Goal: Information Seeking & Learning: Learn about a topic

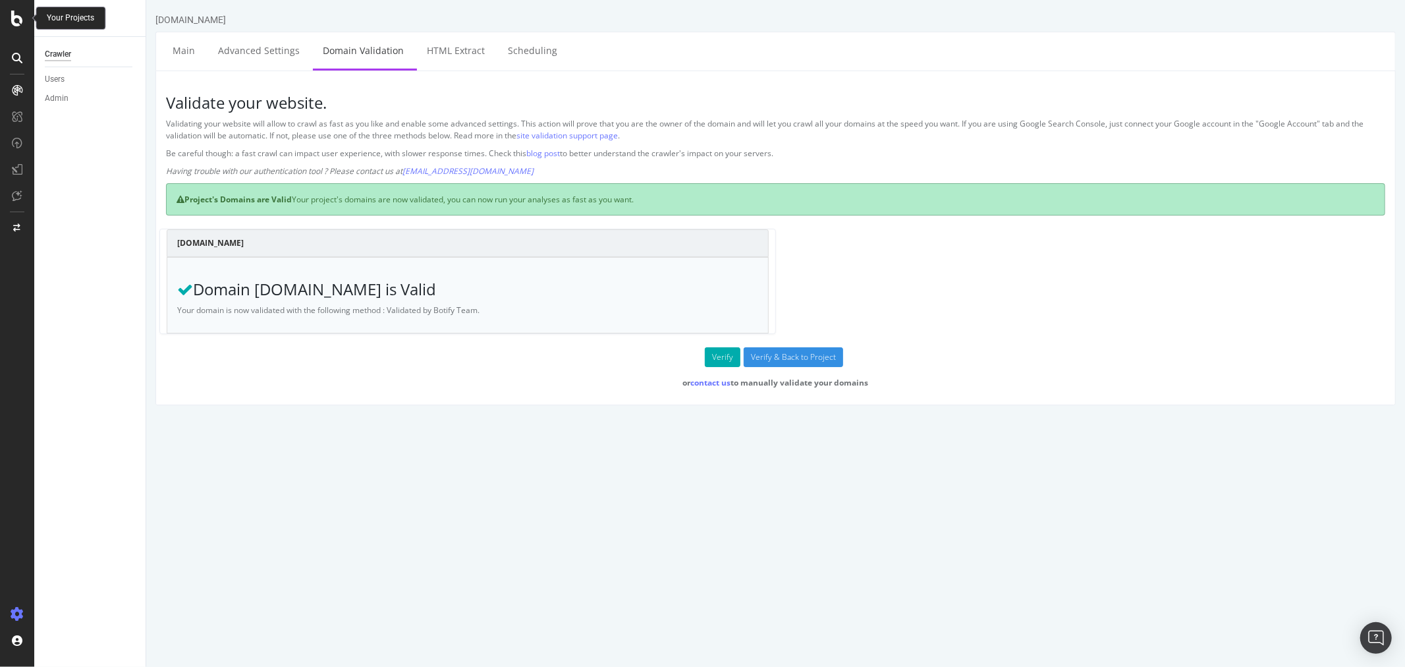
click at [17, 23] on icon at bounding box center [17, 19] width 12 height 16
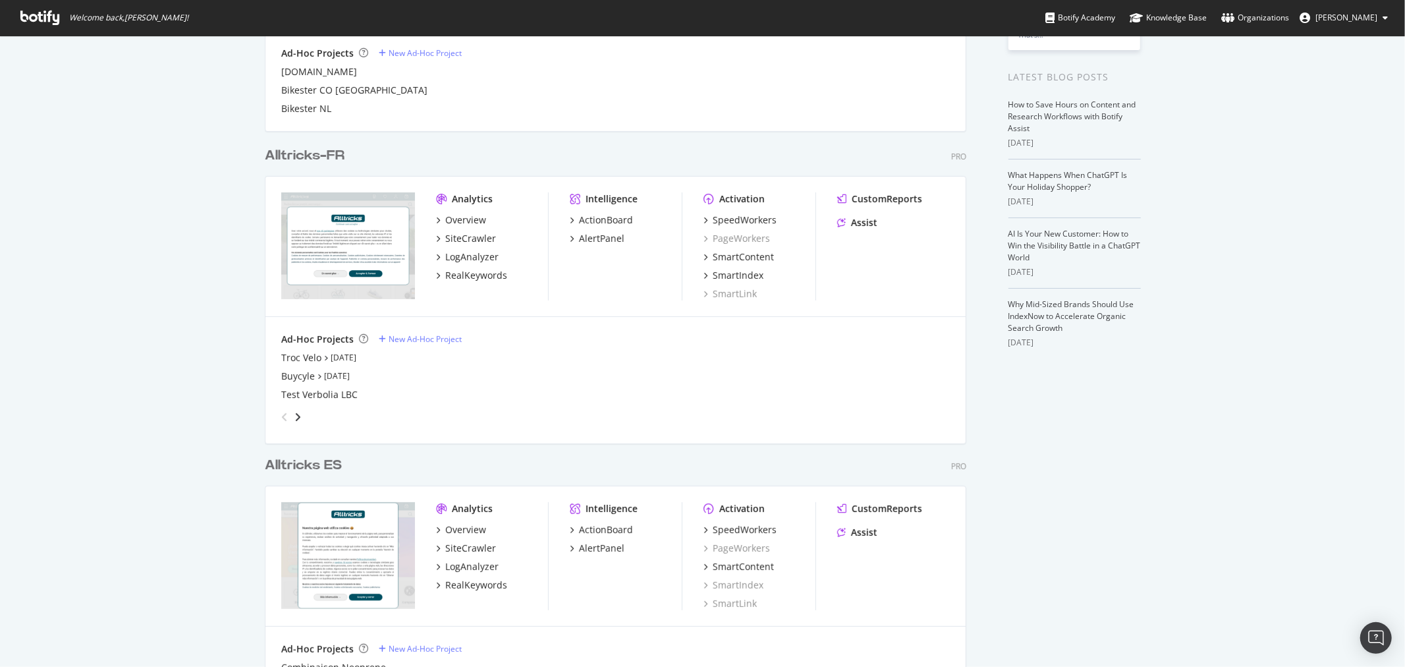
scroll to position [238, 0]
click at [306, 358] on div "Troc Velo" at bounding box center [301, 358] width 40 height 13
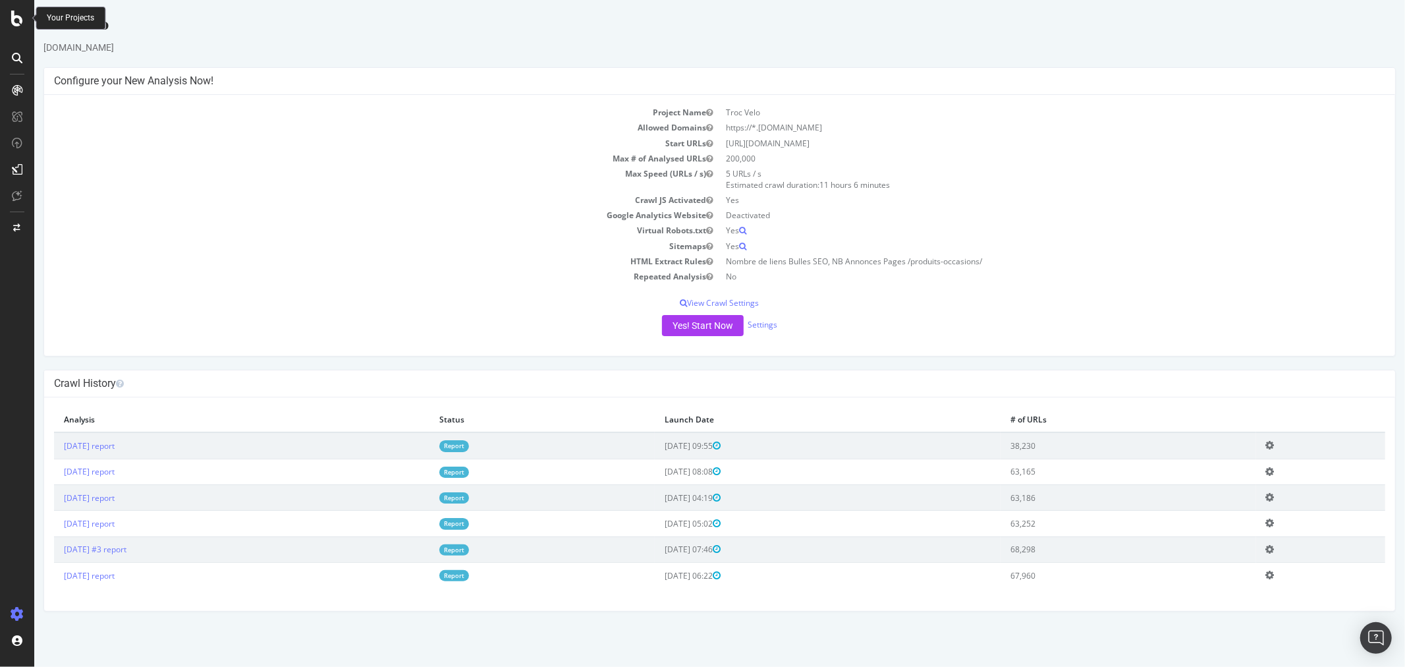
click at [22, 16] on icon at bounding box center [17, 19] width 12 height 16
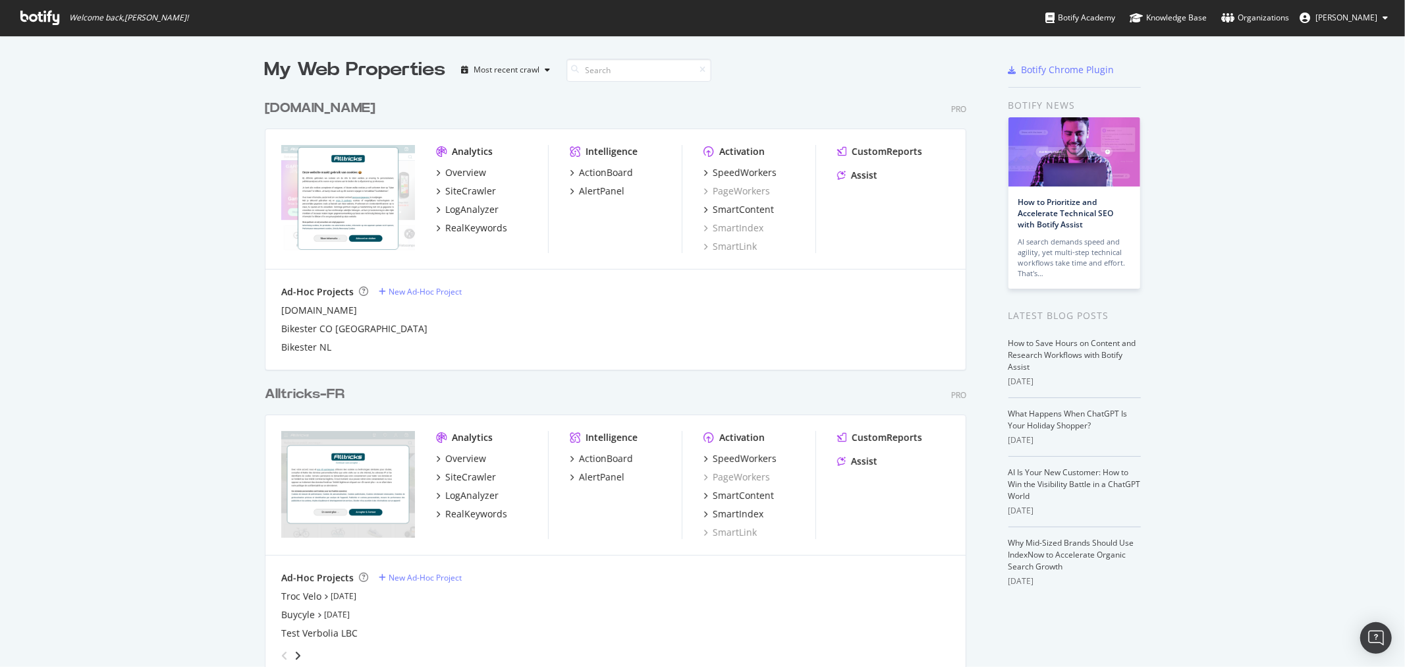
scroll to position [109, 0]
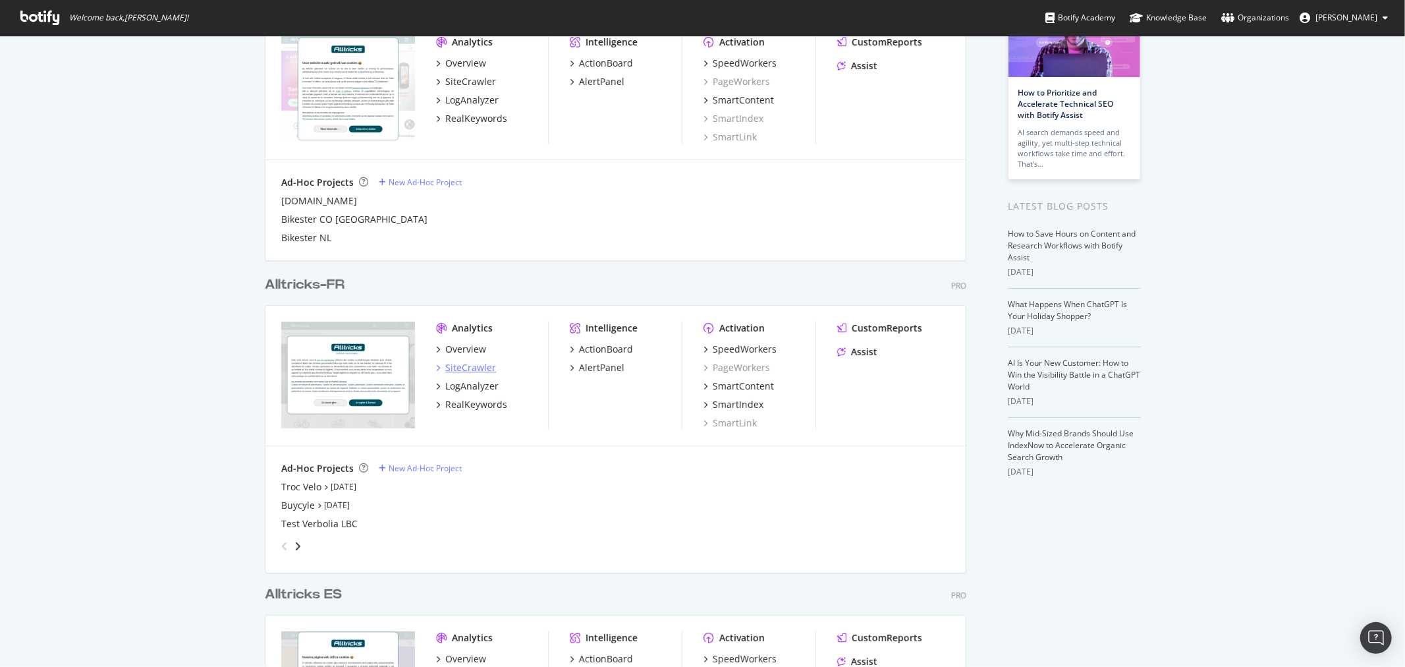
click at [470, 365] on div "SiteCrawler" at bounding box center [470, 367] width 51 height 13
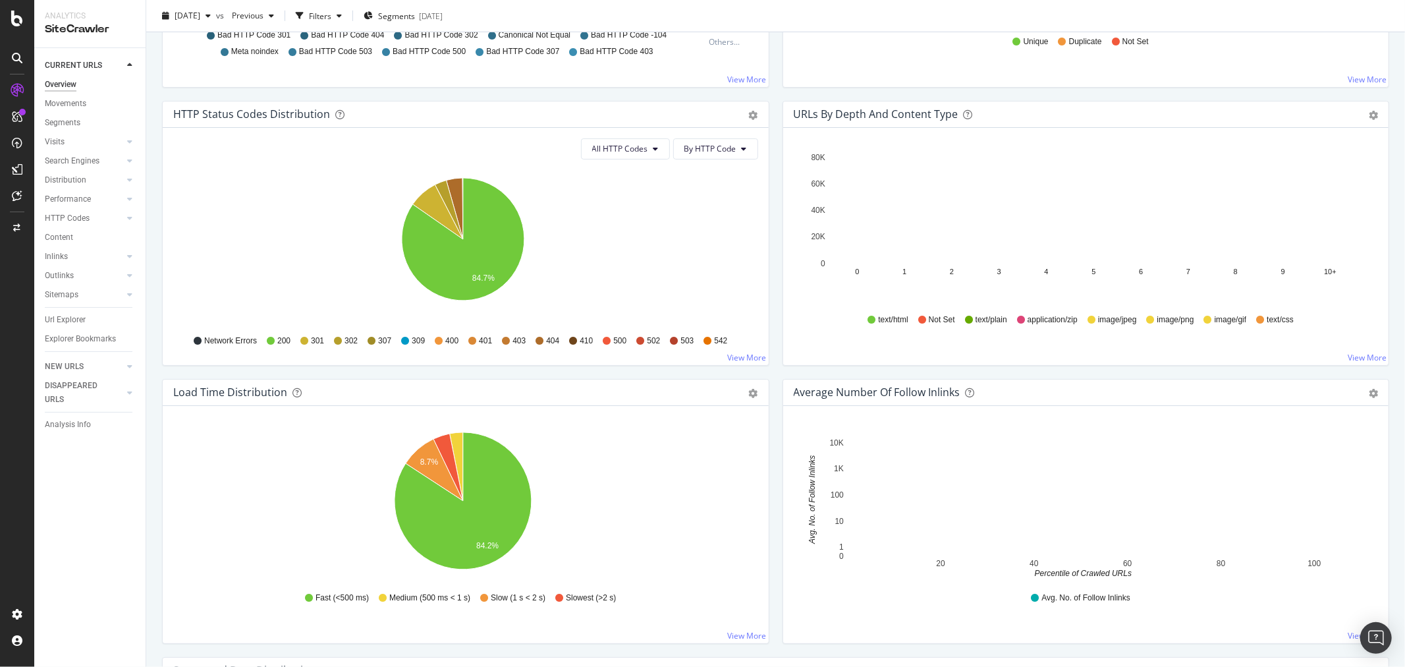
scroll to position [644, 0]
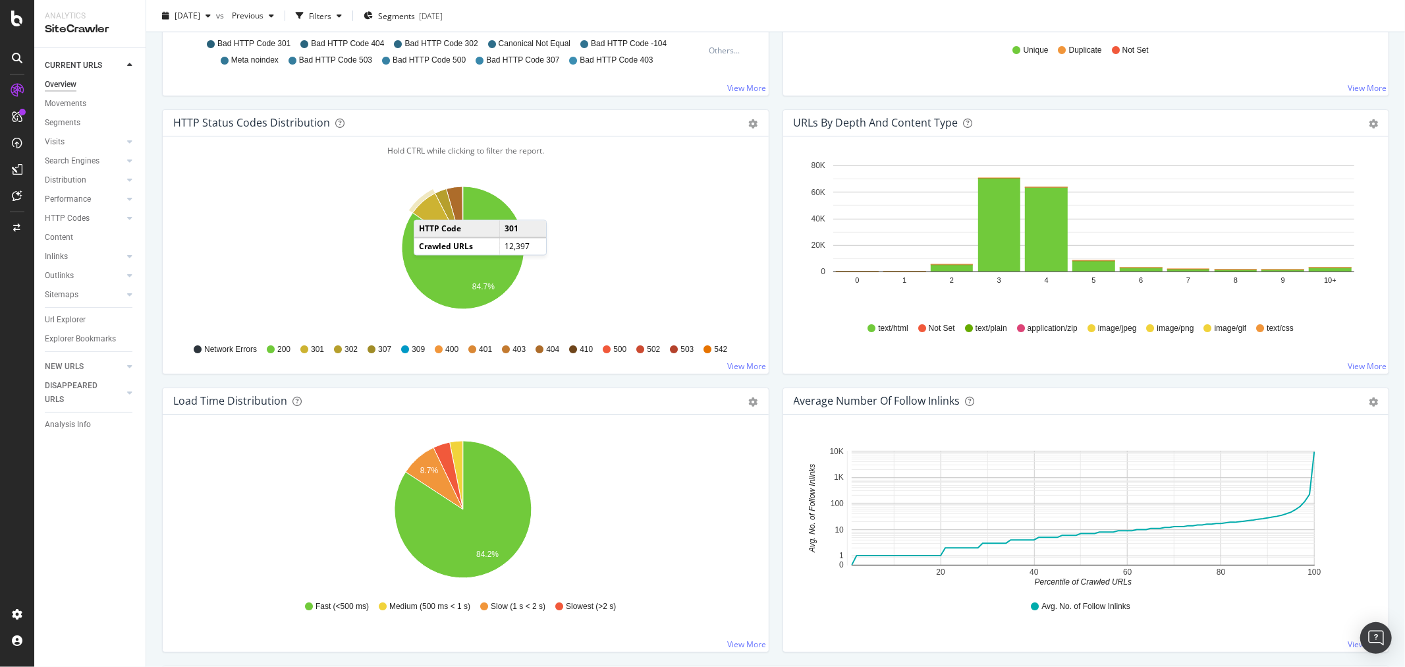
click at [427, 207] on icon "A chart." at bounding box center [438, 220] width 50 height 55
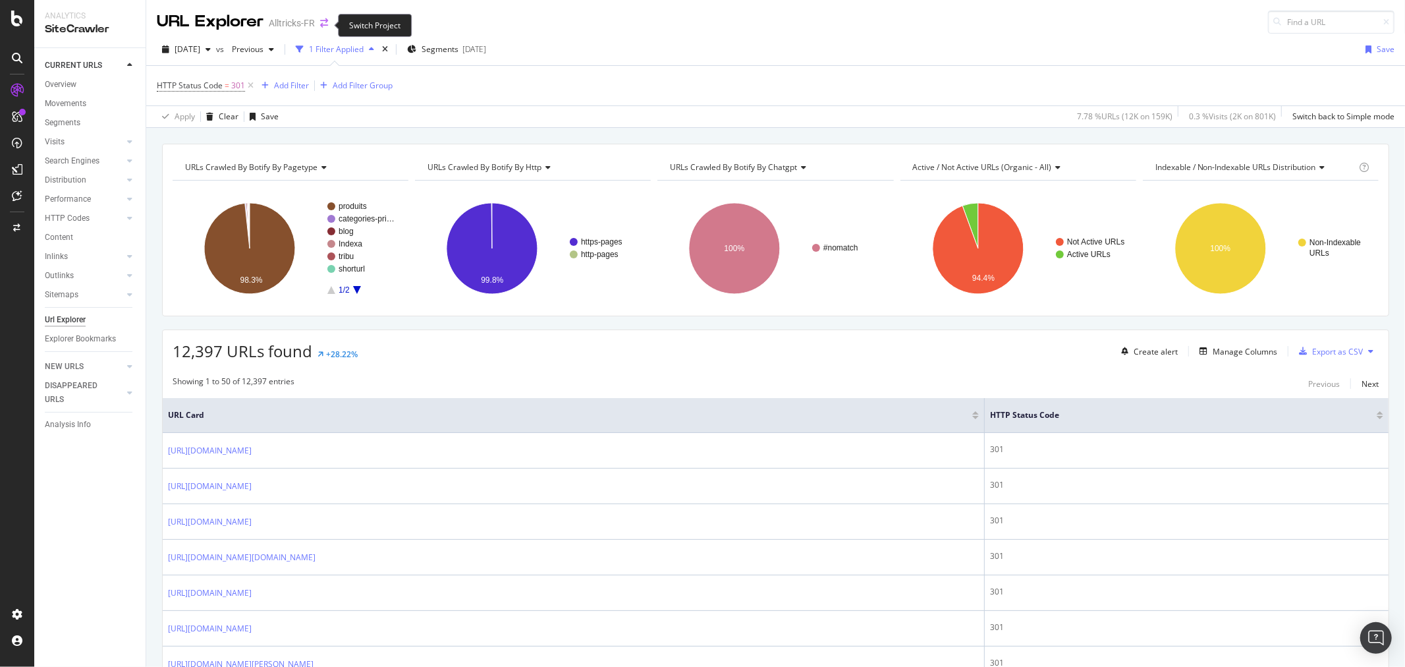
click at [323, 22] on icon "arrow-right-arrow-left" at bounding box center [324, 22] width 8 height 9
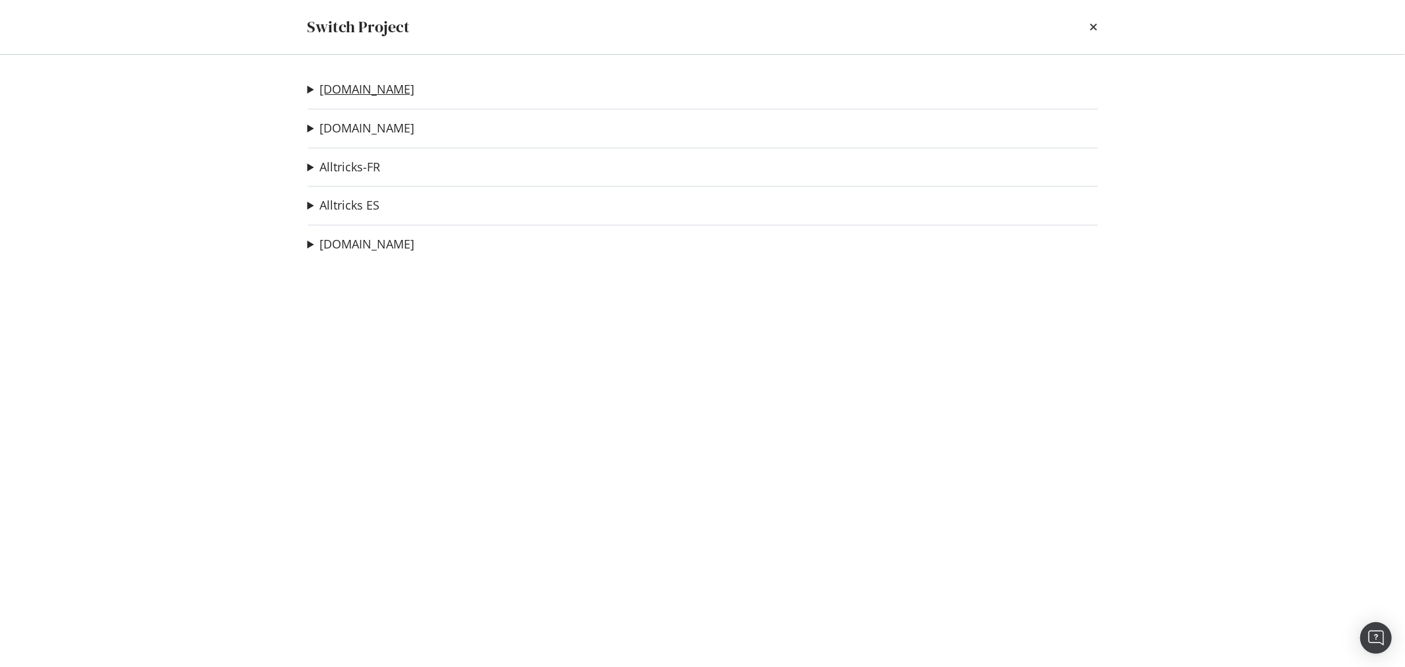
click at [352, 92] on link "[DOMAIN_NAME]" at bounding box center [367, 89] width 95 height 14
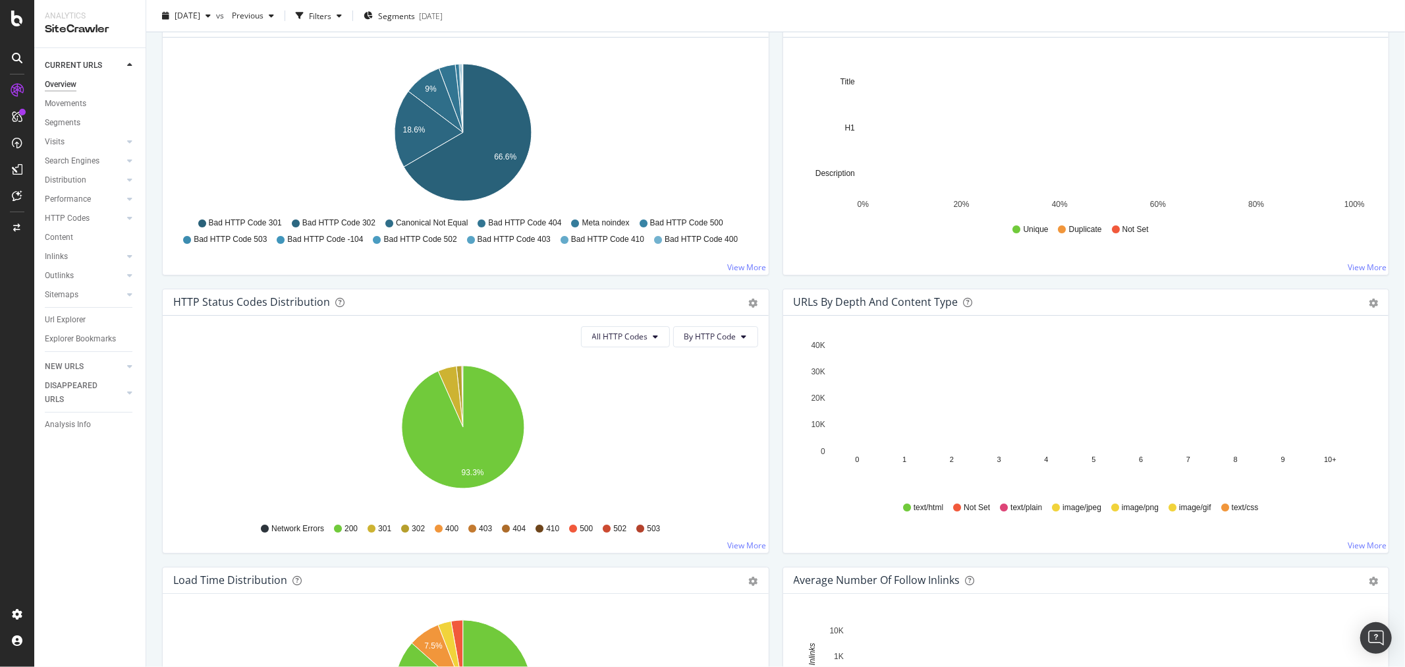
scroll to position [464, 0]
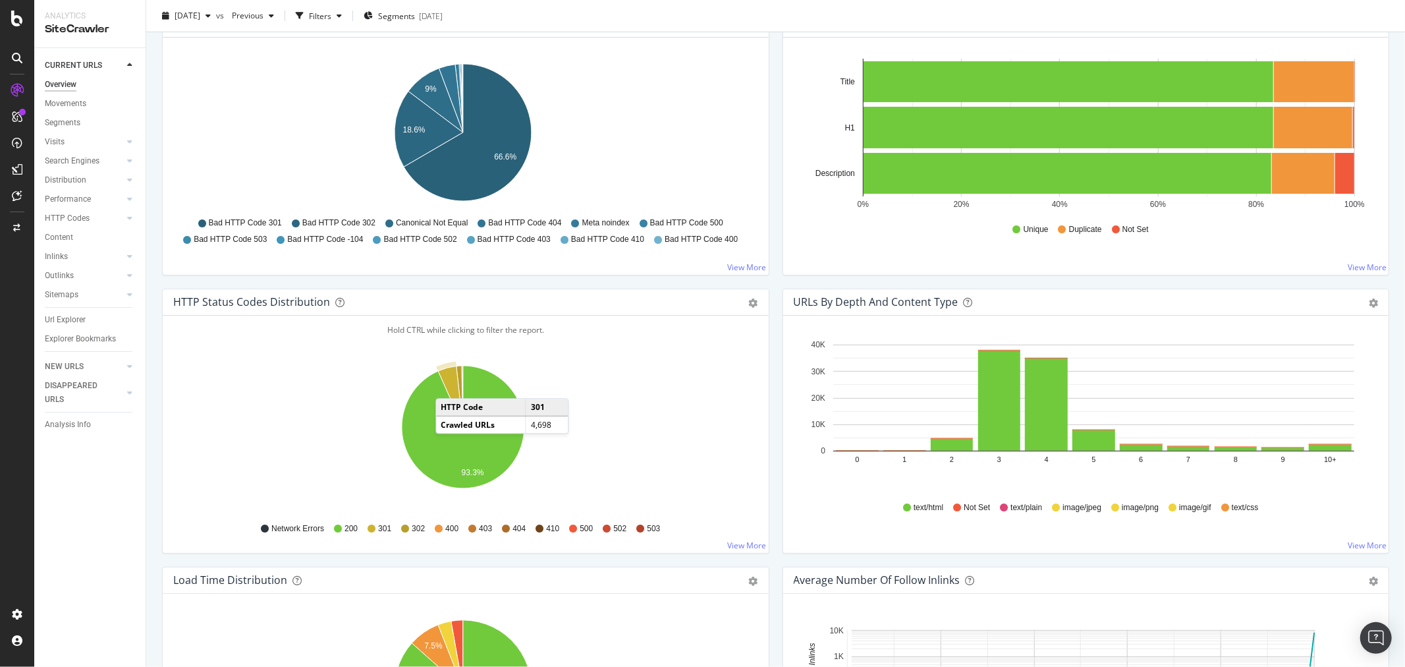
click at [449, 385] on icon "A chart." at bounding box center [450, 396] width 25 height 61
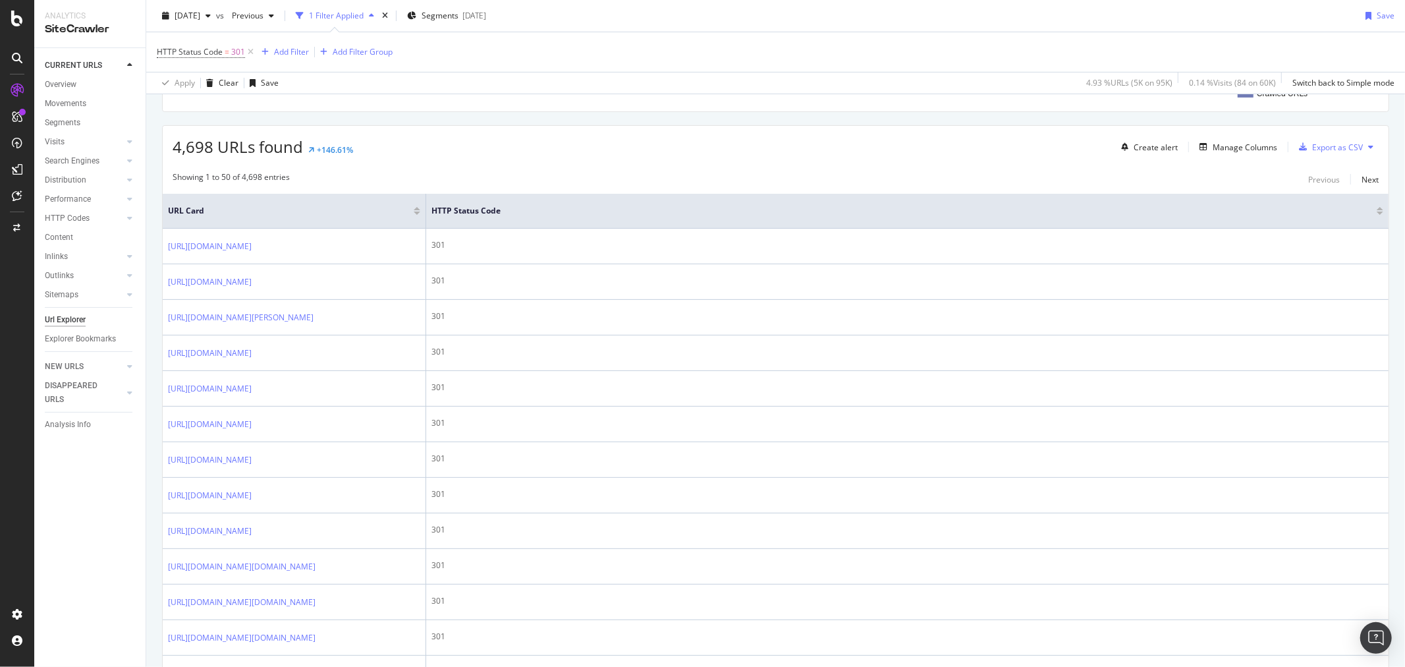
scroll to position [211, 0]
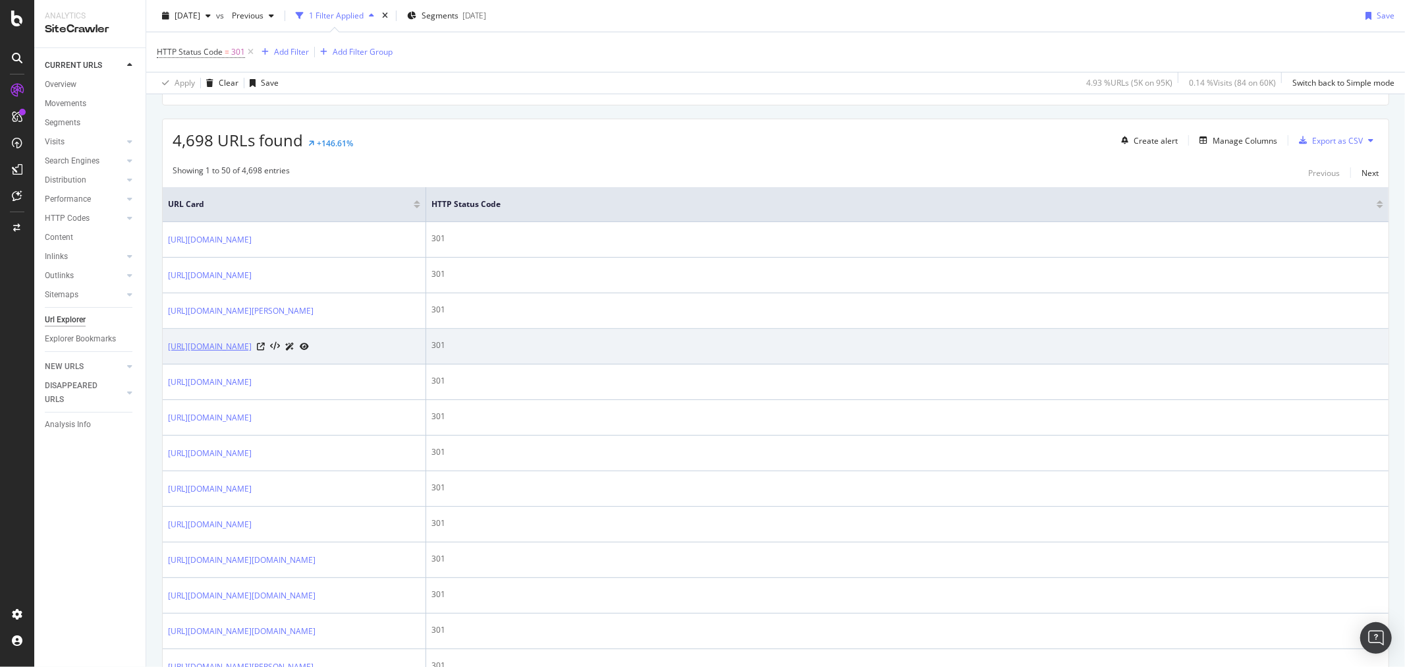
click at [252, 353] on link "[URL][DOMAIN_NAME]" at bounding box center [210, 346] width 84 height 13
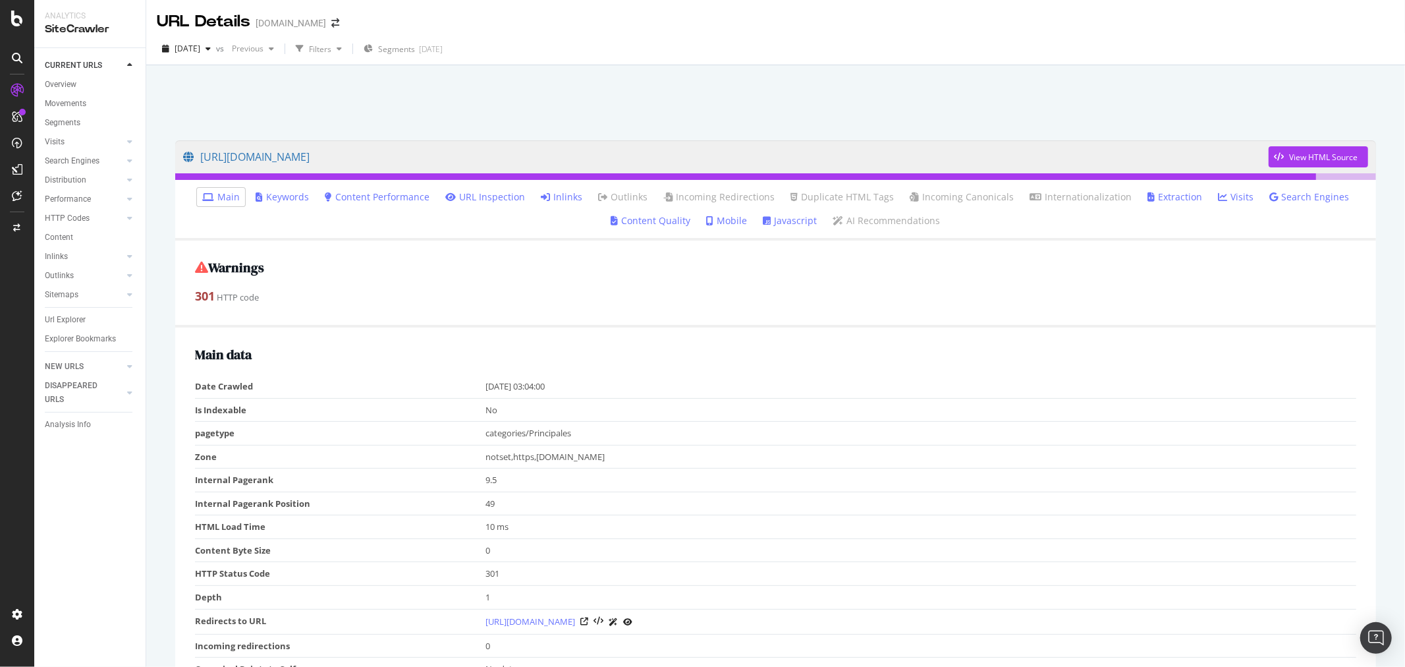
click at [563, 193] on link "Inlinks" at bounding box center [561, 196] width 41 height 13
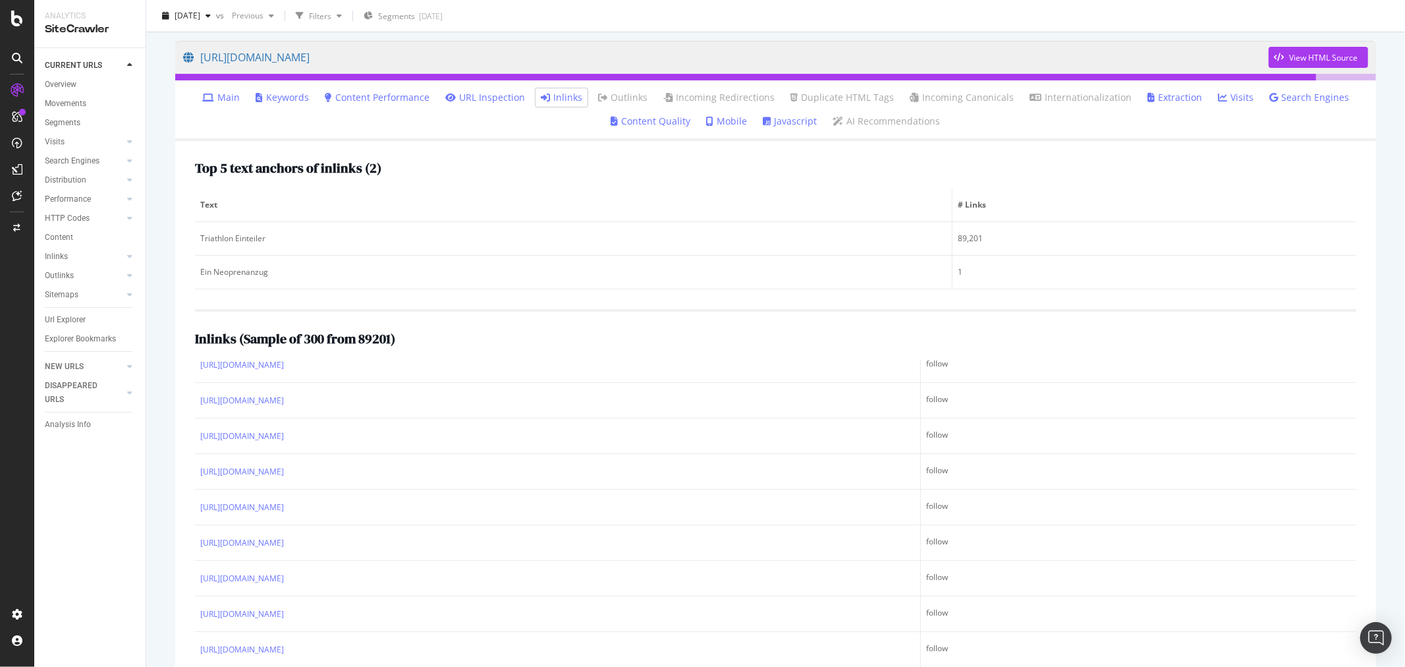
scroll to position [509, 0]
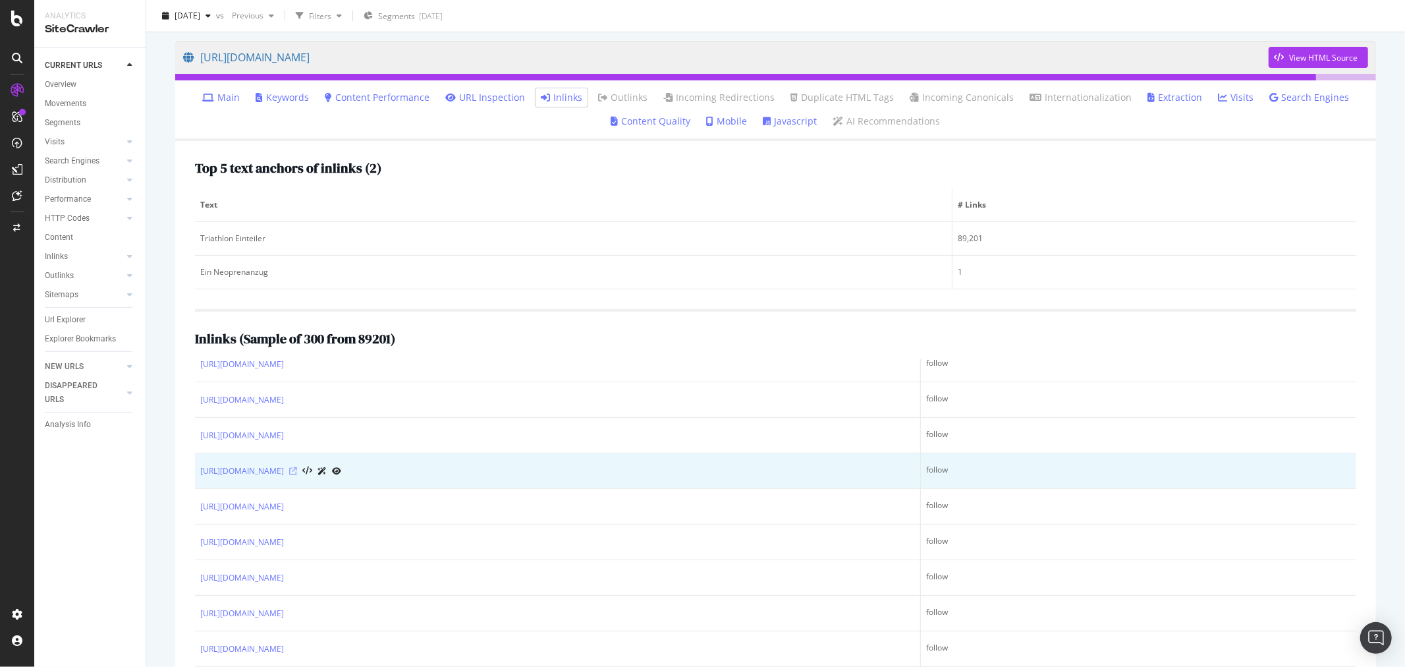
click at [297, 470] on icon at bounding box center [293, 471] width 8 height 8
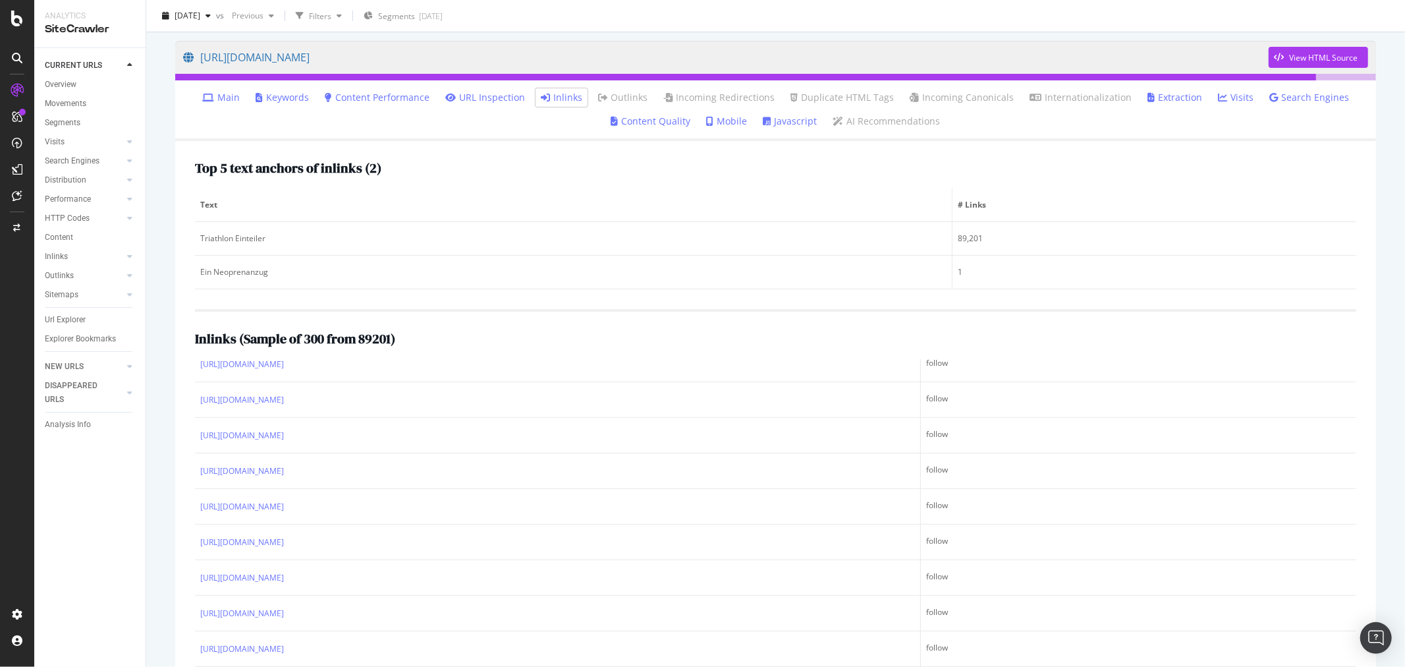
scroll to position [0, 0]
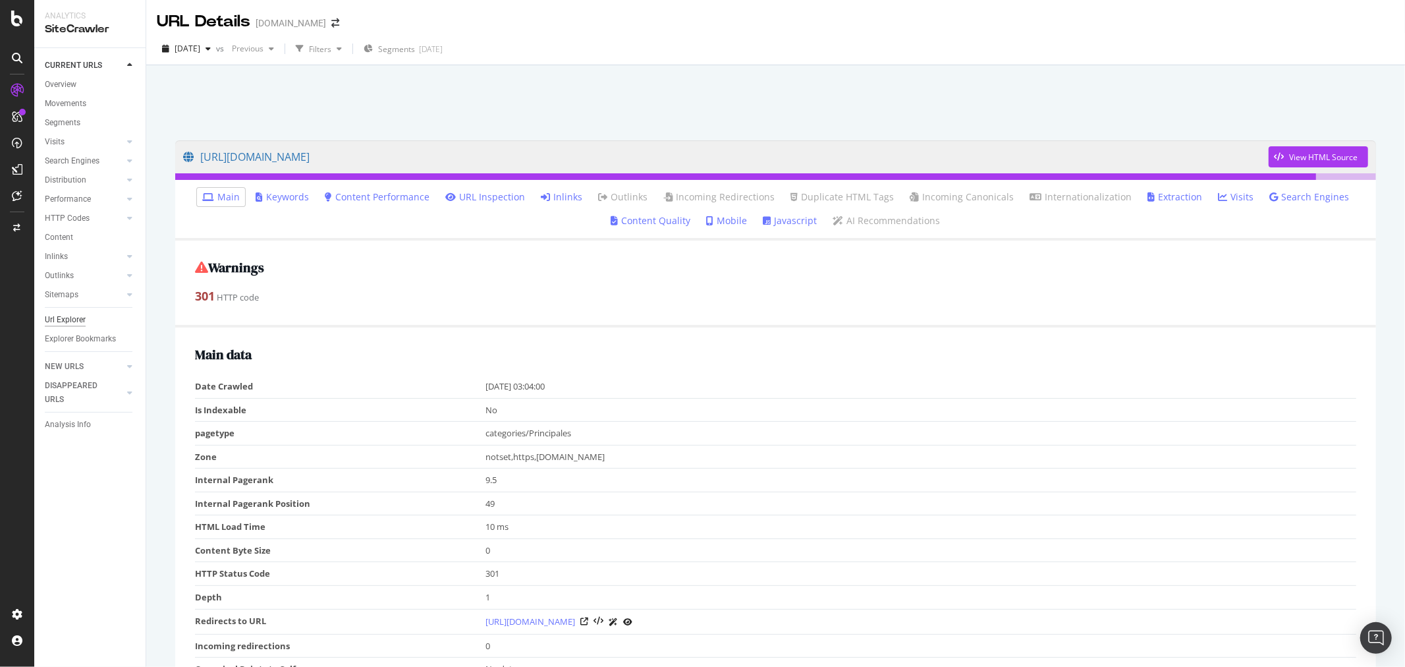
click at [67, 325] on div "Url Explorer" at bounding box center [65, 320] width 41 height 14
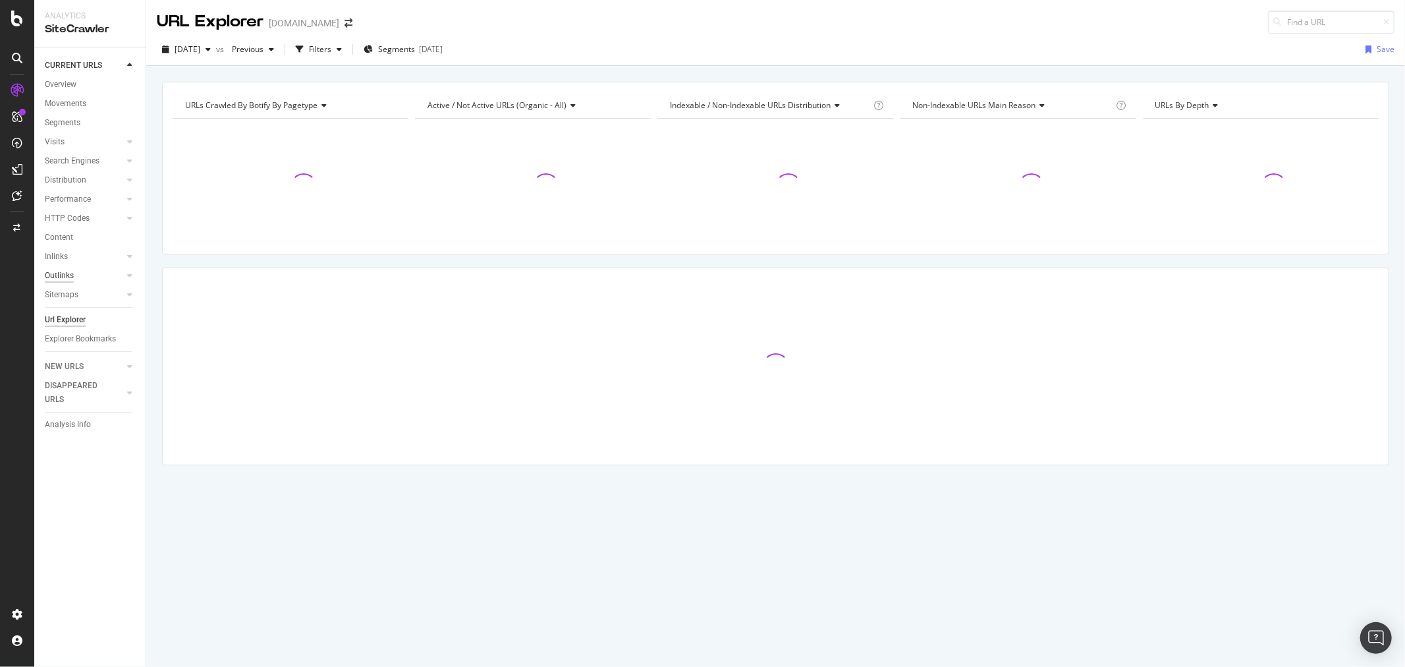
click at [53, 273] on div "Outlinks" at bounding box center [59, 276] width 29 height 14
